Goal: Task Accomplishment & Management: Use online tool/utility

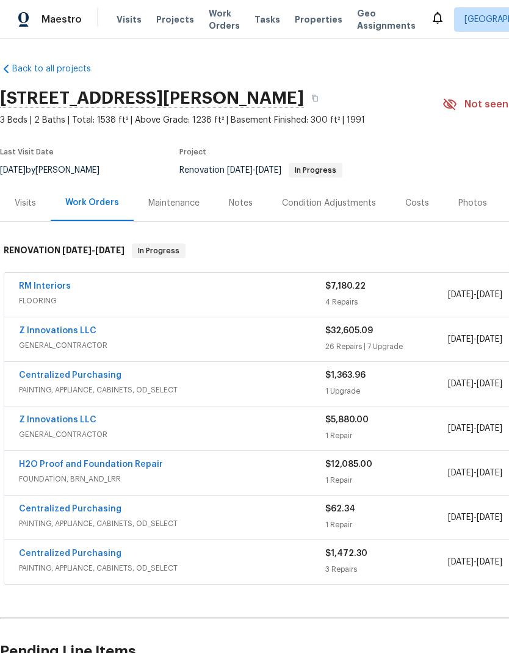
click at [86, 327] on link "Z Innovations LLC" at bounding box center [58, 331] width 78 height 9
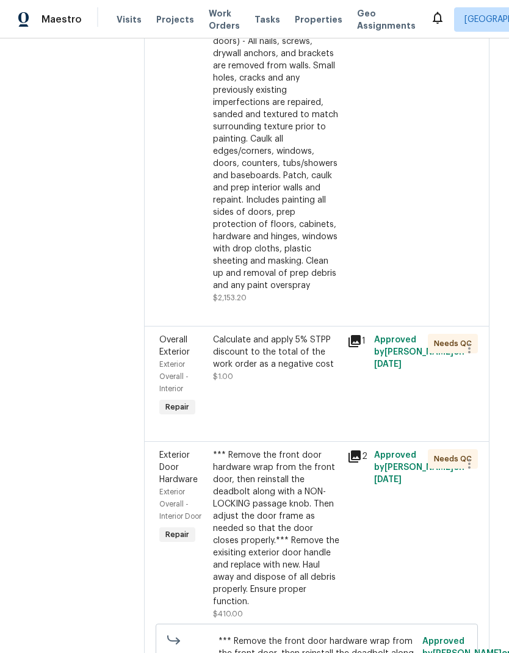
scroll to position [4145, 0]
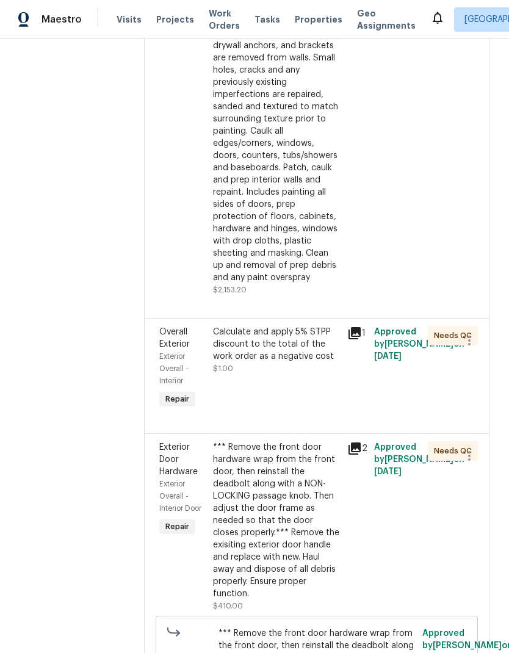
click at [296, 326] on div "Calculate and apply 5% STPP discount to the total of the work order as a negati…" at bounding box center [276, 344] width 127 height 37
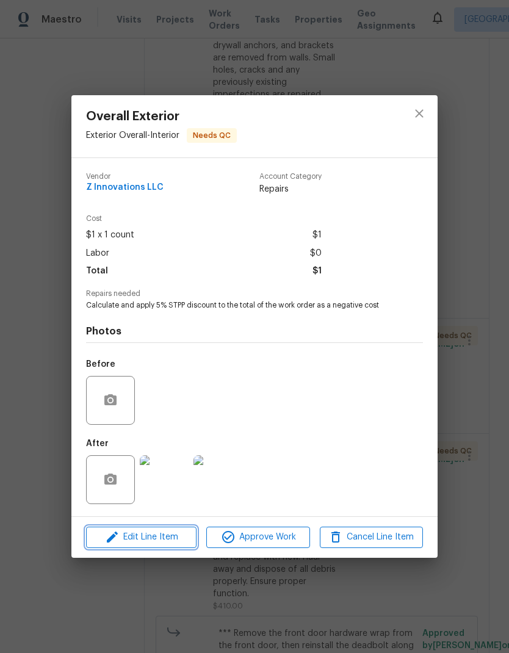
click at [175, 544] on span "Edit Line Item" at bounding box center [141, 537] width 103 height 15
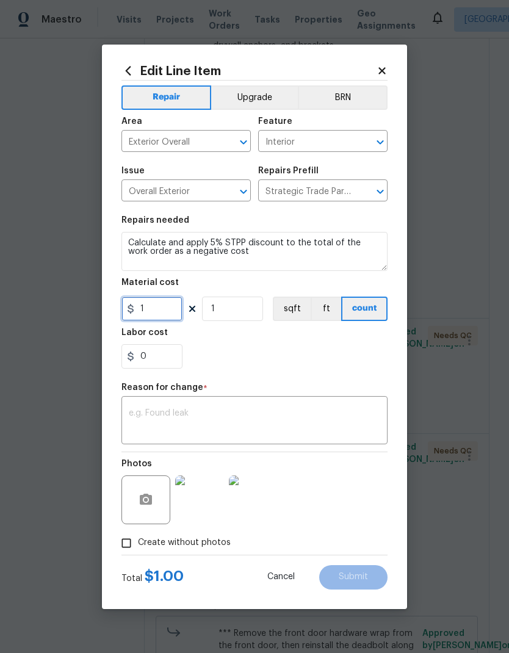
click at [156, 310] on input "1" at bounding box center [151, 309] width 61 height 24
click at [136, 308] on input "1630.25" at bounding box center [151, 309] width 61 height 24
type input "-1630.25"
click at [257, 308] on input "1" at bounding box center [232, 309] width 61 height 24
click at [250, 415] on textarea at bounding box center [254, 422] width 251 height 26
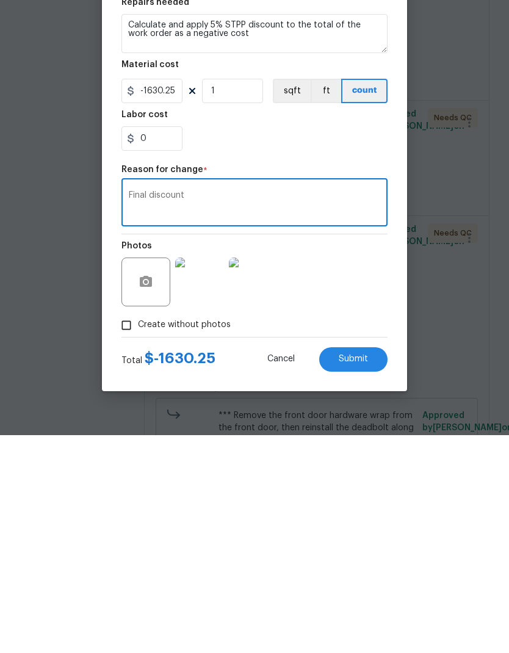
scroll to position [49, 0]
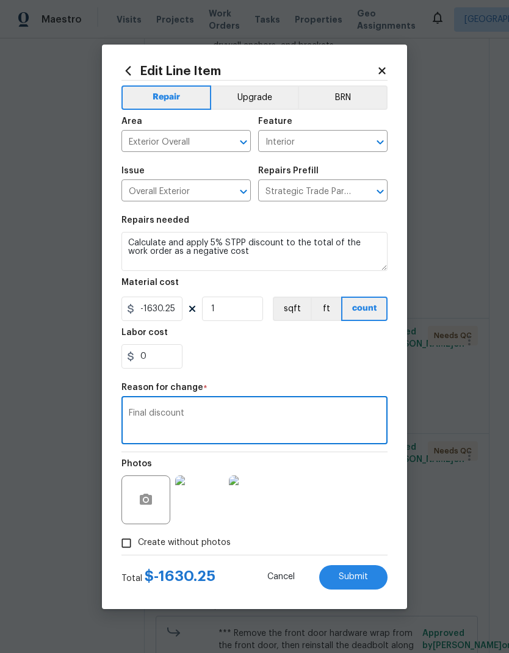
type textarea "Final discount"
click at [374, 579] on button "Submit" at bounding box center [353, 577] width 68 height 24
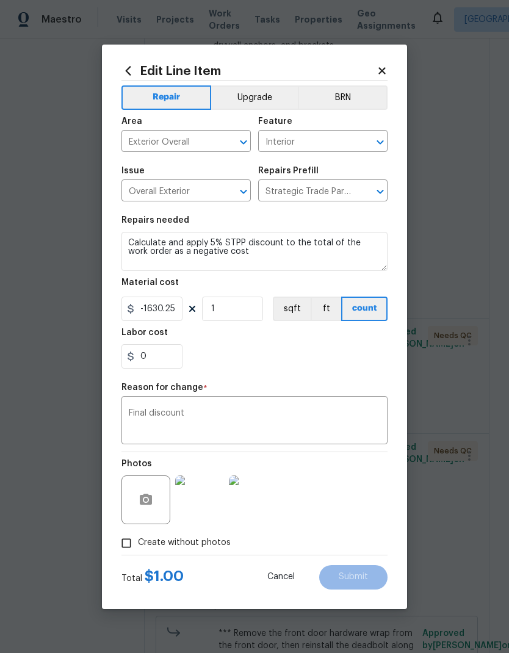
type input "1"
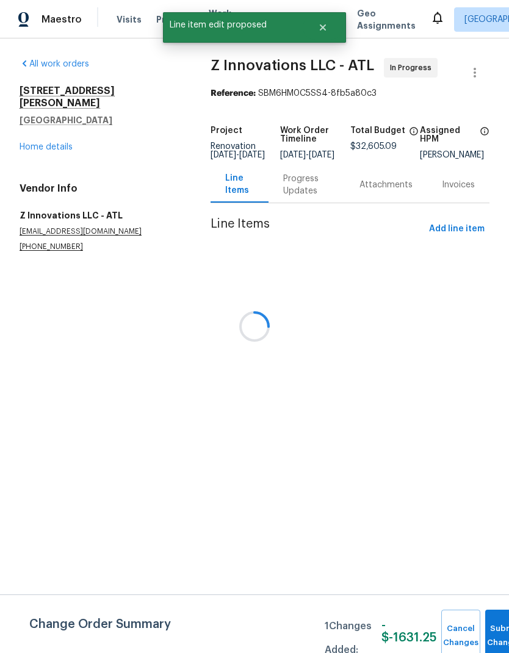
scroll to position [0, 0]
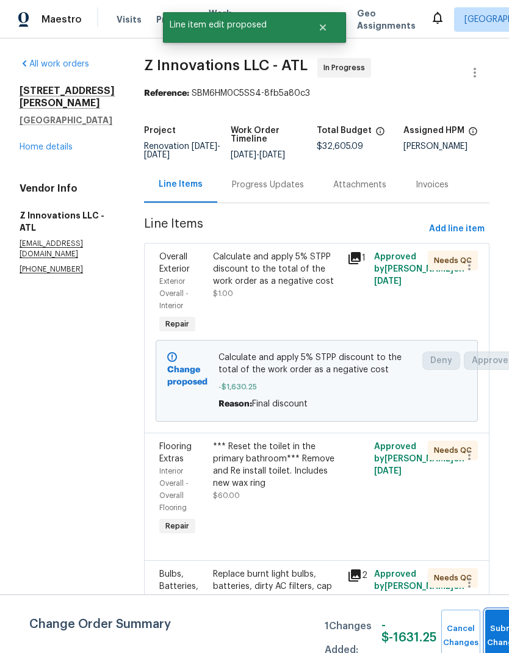
click at [498, 625] on button "Submit Changes" at bounding box center [504, 636] width 39 height 52
